Goal: Contribute content: Contribute content

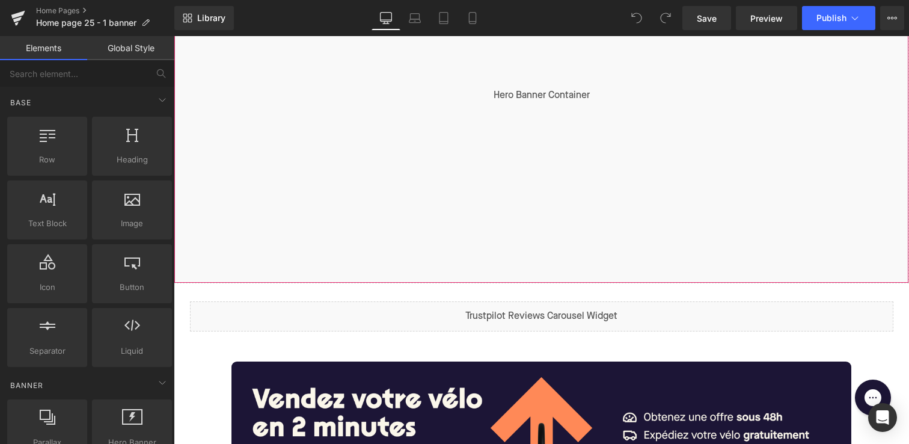
scroll to position [388, 0]
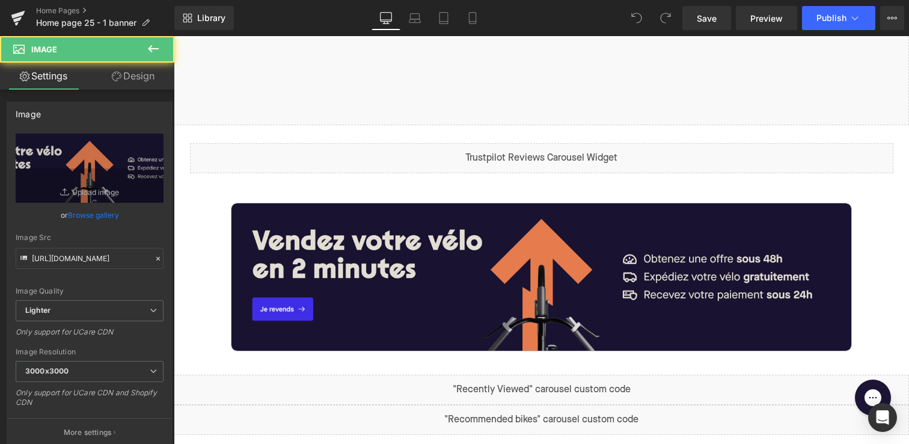
click at [418, 281] on img at bounding box center [542, 276] width 620 height 147
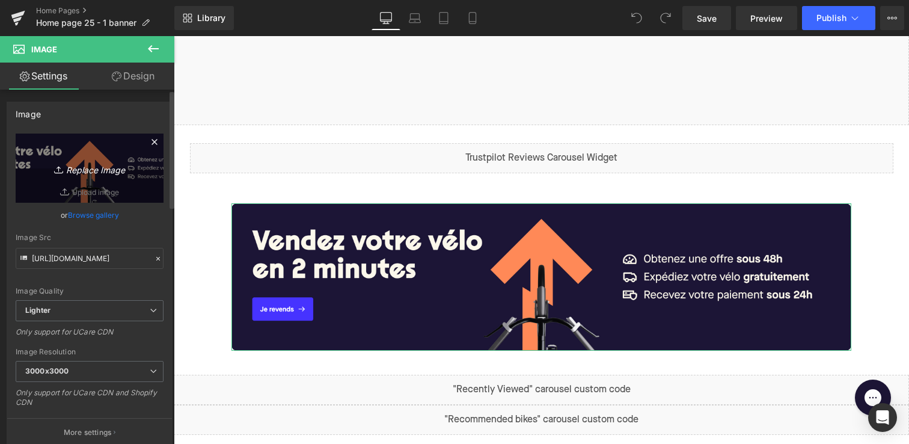
click at [87, 169] on icon "Replace Image" at bounding box center [89, 168] width 96 height 15
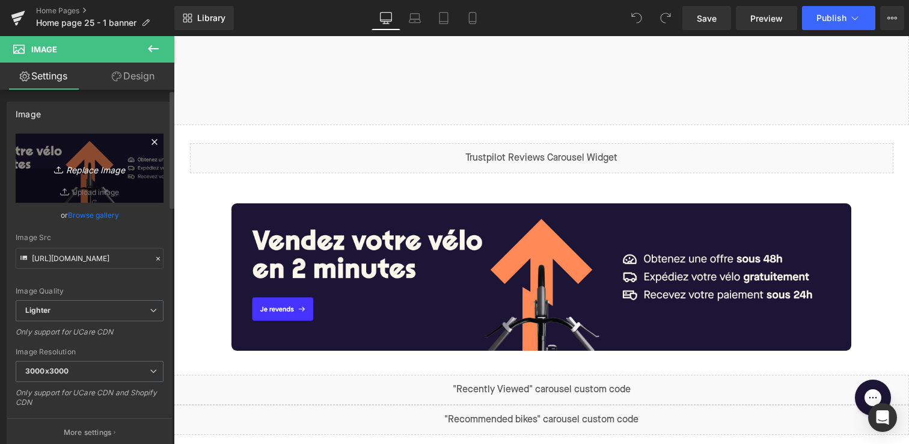
type input "C:\fakepath\Capture d’écran 2025-06-18 à 14.58.36.png"
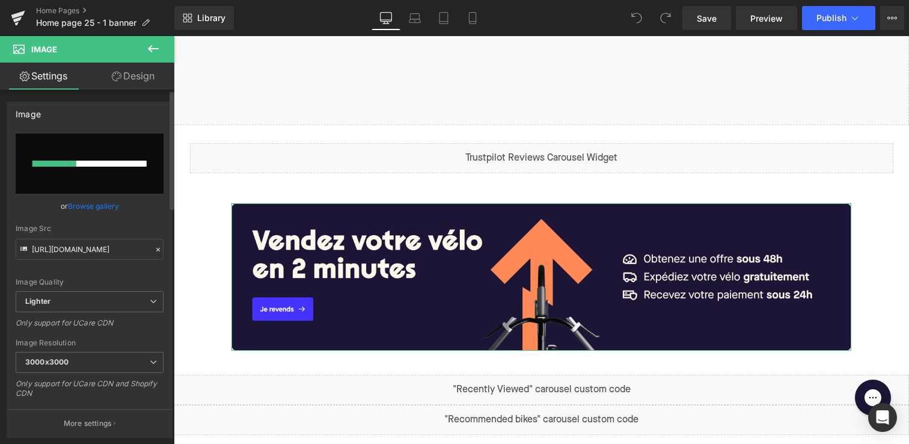
click at [84, 173] on input "file" at bounding box center [90, 164] width 148 height 60
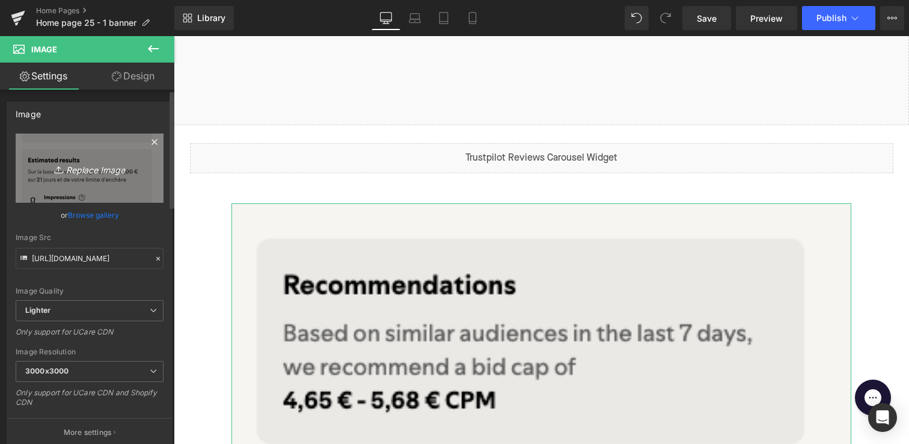
click at [94, 171] on icon "Replace Image" at bounding box center [89, 168] width 96 height 15
click at [102, 178] on link "Replace Image" at bounding box center [90, 168] width 148 height 69
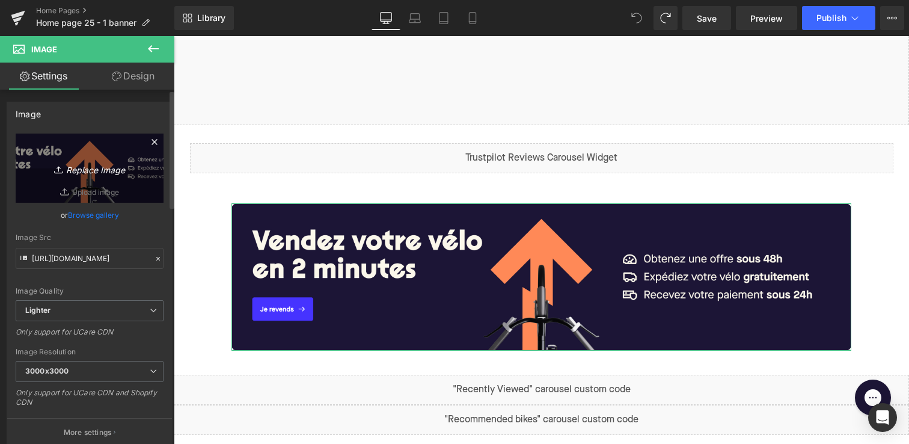
click at [79, 165] on icon "Replace Image" at bounding box center [89, 168] width 96 height 15
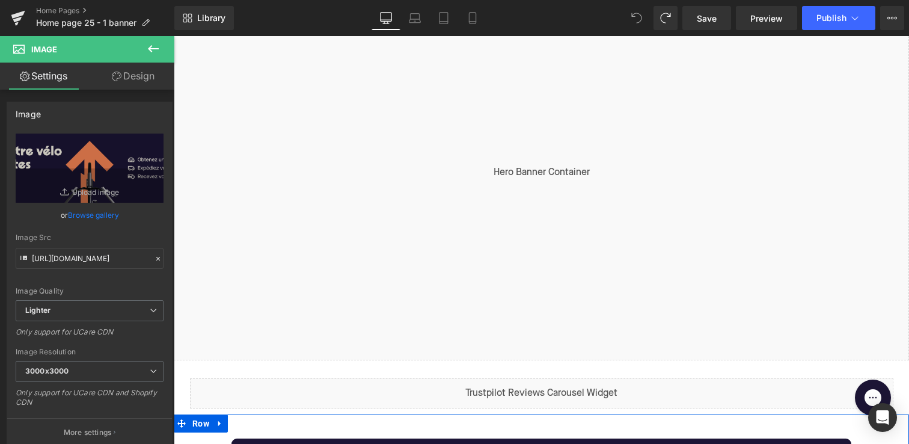
scroll to position [25, 0]
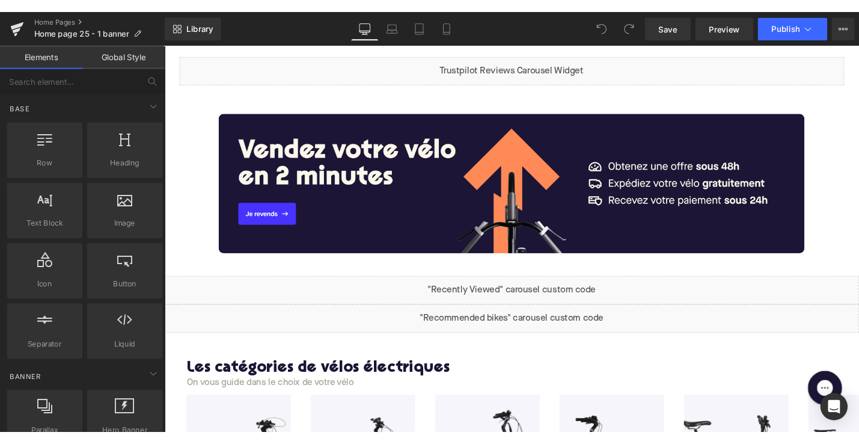
scroll to position [470, 0]
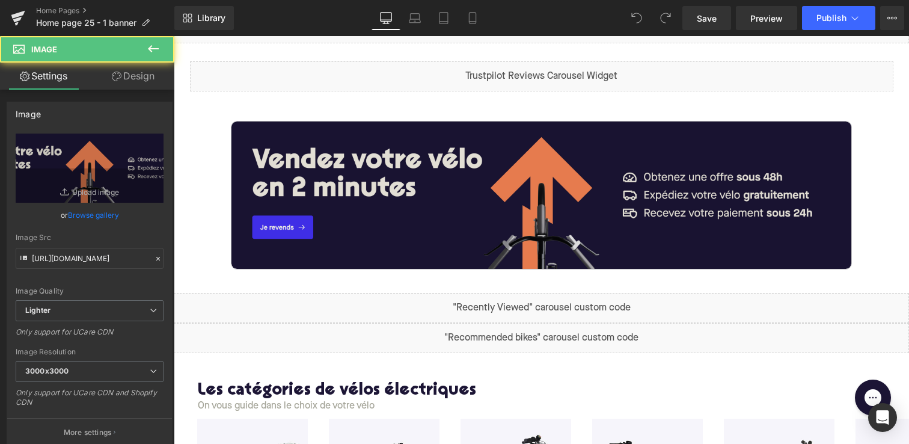
click at [321, 173] on img at bounding box center [542, 194] width 620 height 147
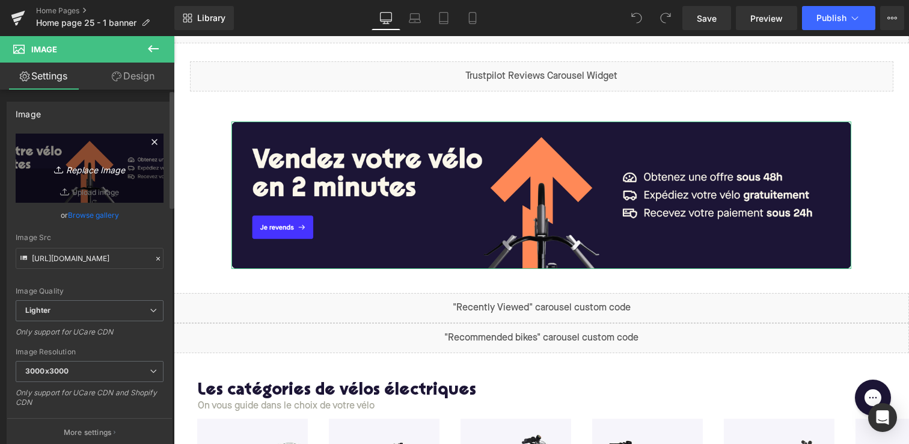
click at [94, 170] on icon "Replace Image" at bounding box center [89, 168] width 96 height 15
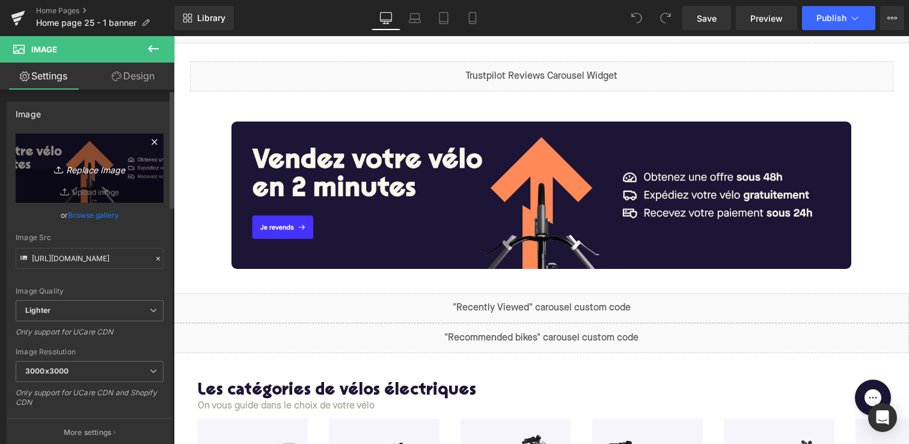
type input "C:\fakepath\Marketing Banner Desktop (1x).jpg"
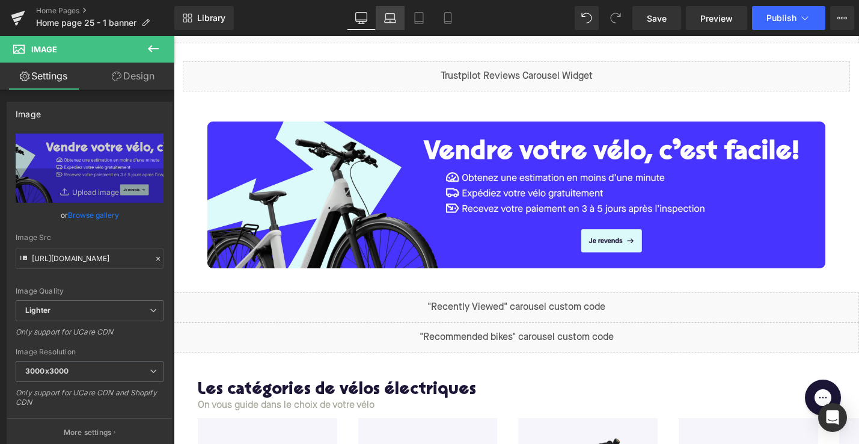
click at [382, 18] on link "Laptop" at bounding box center [390, 18] width 29 height 24
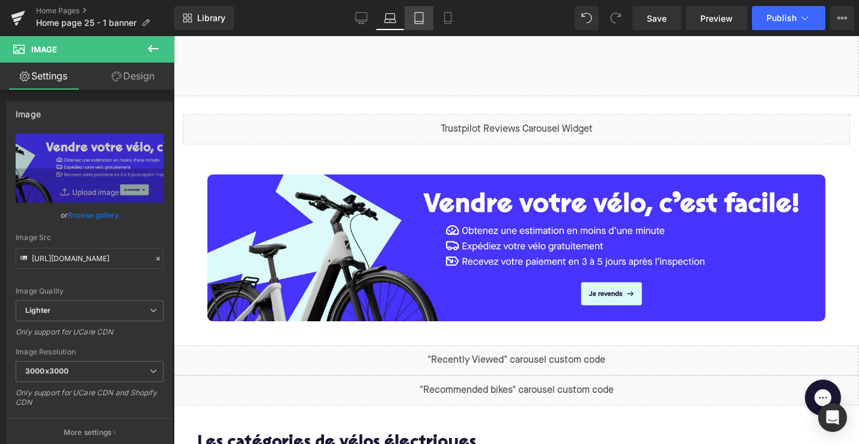
click at [429, 19] on link "Tablet" at bounding box center [419, 18] width 29 height 24
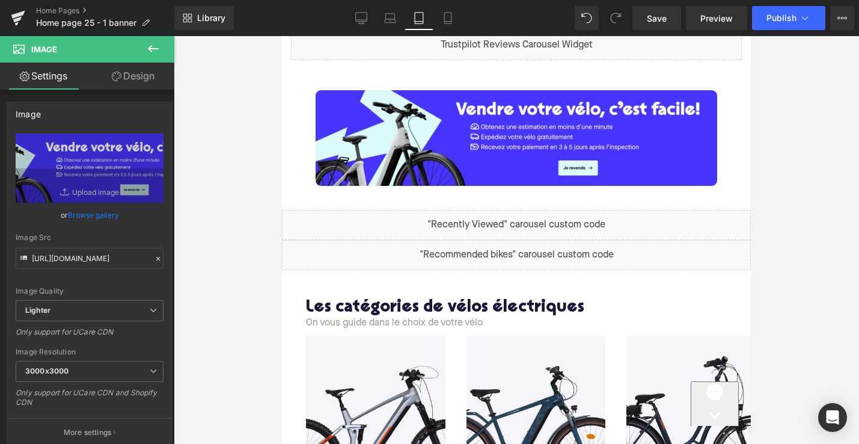
scroll to position [333, 0]
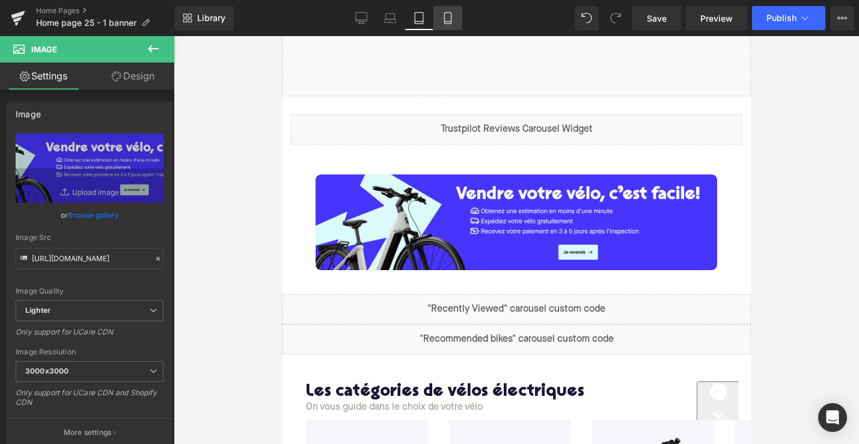
click at [450, 20] on icon at bounding box center [448, 18] width 12 height 12
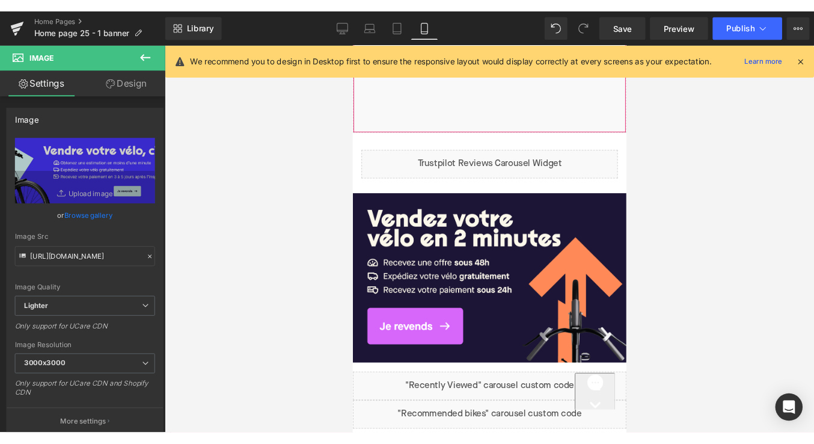
scroll to position [403, 0]
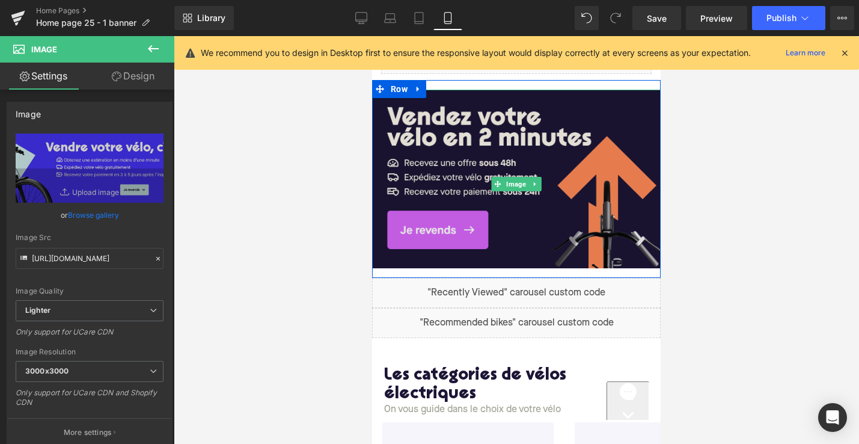
click at [426, 164] on img at bounding box center [516, 184] width 289 height 188
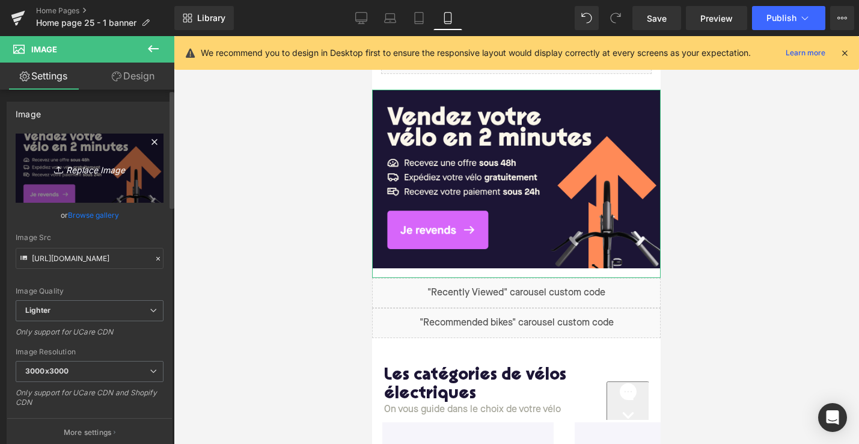
click at [69, 174] on icon "Replace Image" at bounding box center [89, 168] width 96 height 15
click at [74, 164] on icon "Replace Image" at bounding box center [89, 168] width 96 height 15
type input "C:\fakepath\Marketing Banner Mobile.jpg"
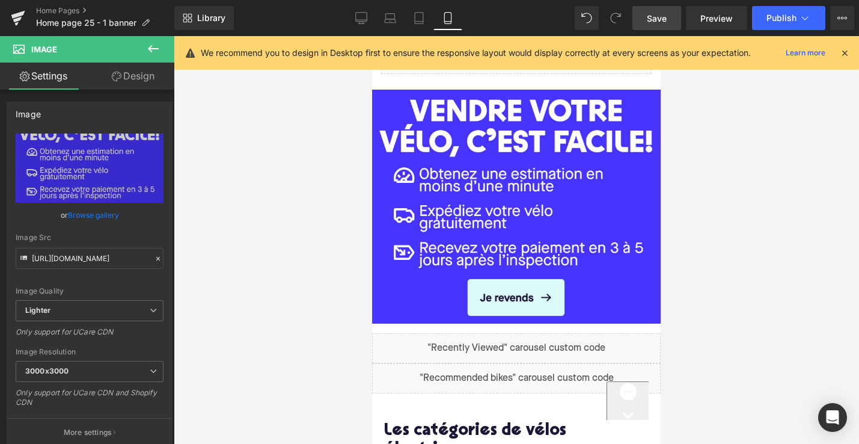
click at [657, 14] on span "Save" at bounding box center [657, 18] width 20 height 13
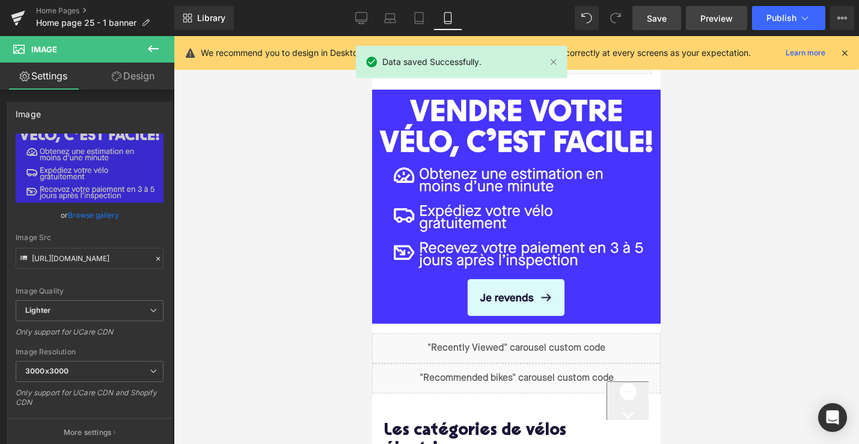
click at [704, 16] on span "Preview" at bounding box center [717, 18] width 32 height 13
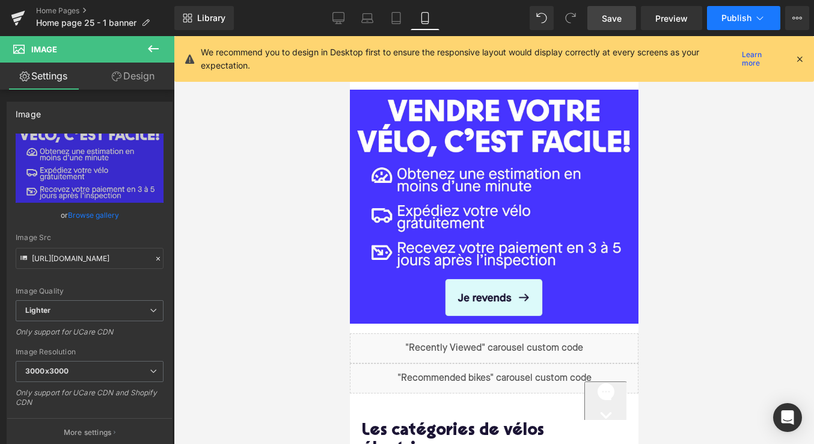
click at [736, 22] on span "Publish" at bounding box center [737, 18] width 30 height 10
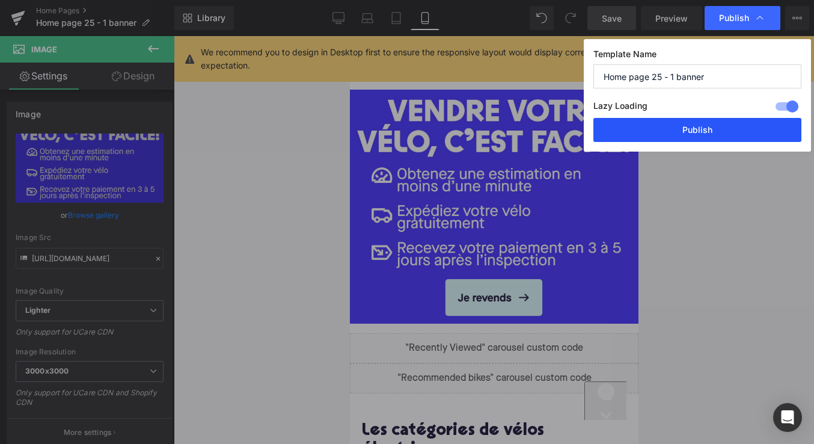
click at [663, 132] on button "Publish" at bounding box center [698, 130] width 208 height 24
